Goal: Task Accomplishment & Management: Use online tool/utility

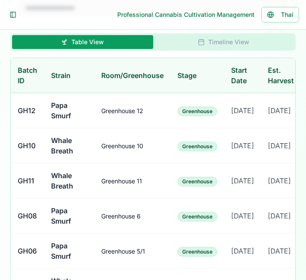
scroll to position [587, 0]
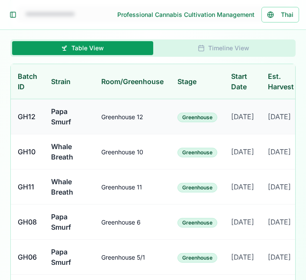
click at [87, 126] on td "Papa Smurf" at bounding box center [69, 116] width 50 height 35
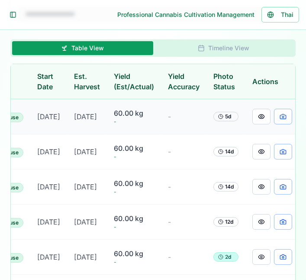
scroll to position [0, 214]
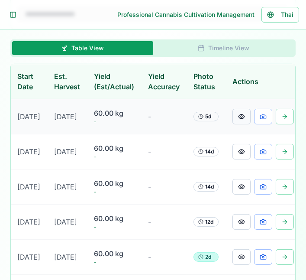
click at [235, 124] on button at bounding box center [241, 117] width 18 height 16
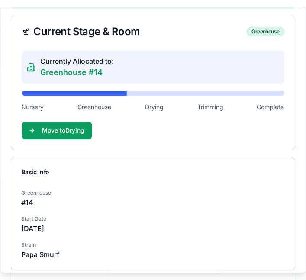
scroll to position [0, 0]
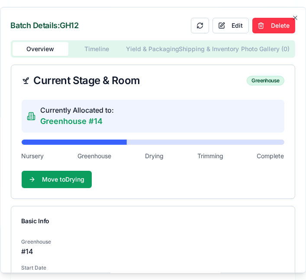
click at [58, 115] on p "Greenhouse #14" at bounding box center [78, 121] width 74 height 12
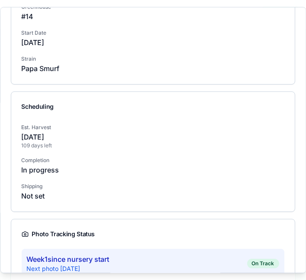
scroll to position [301, 0]
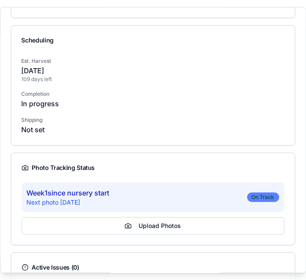
click at [248, 192] on div "On Track" at bounding box center [263, 197] width 32 height 10
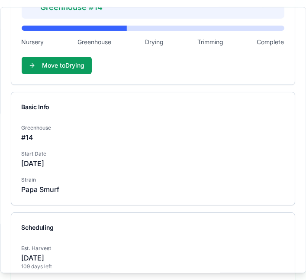
scroll to position [113, 0]
